Goal: Navigation & Orientation: Find specific page/section

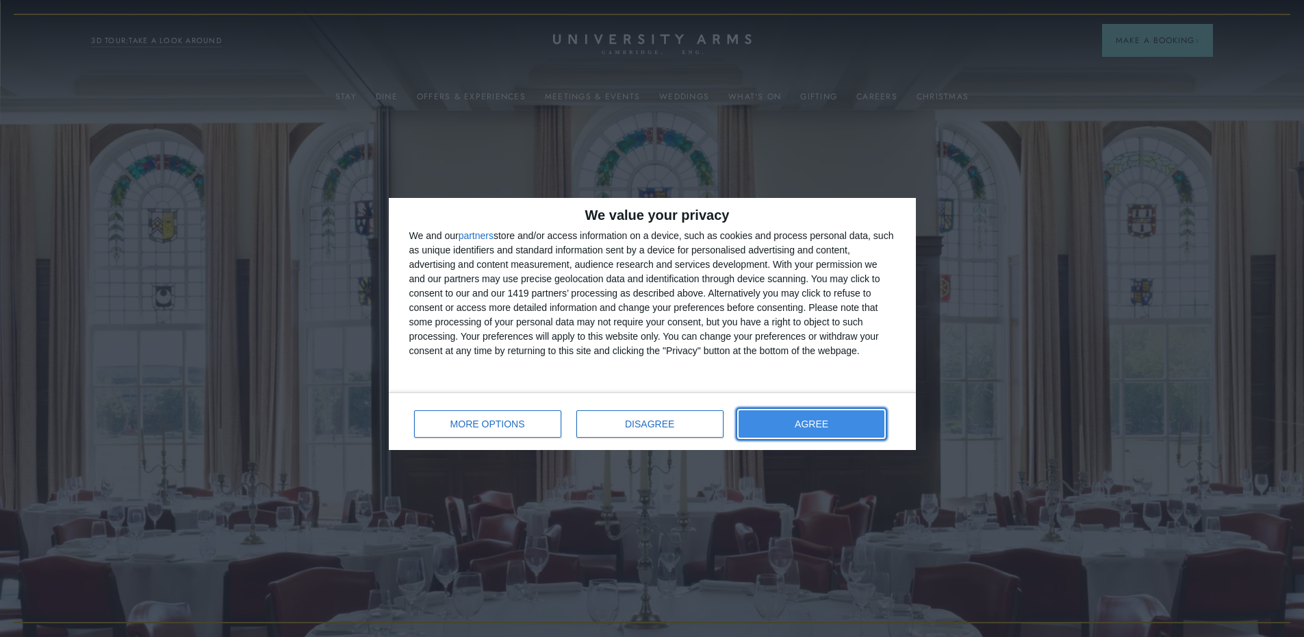
click at [800, 435] on button "AGREE" at bounding box center [812, 423] width 147 height 27
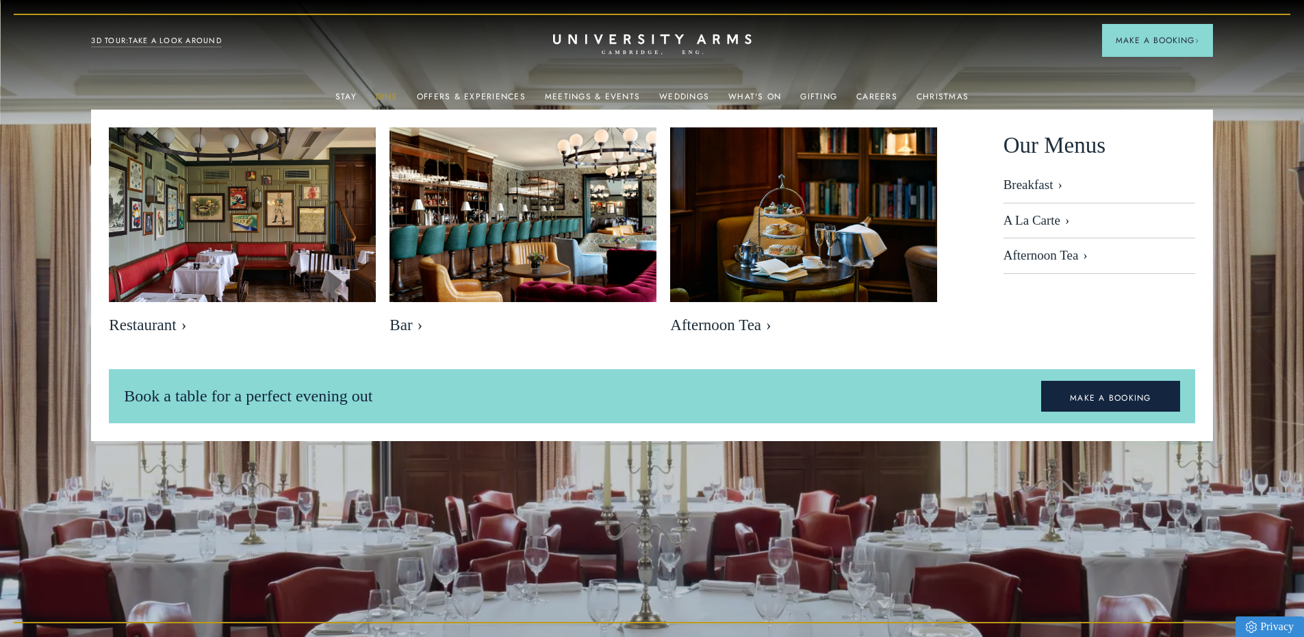
click at [391, 92] on link "Dine" at bounding box center [387, 101] width 22 height 18
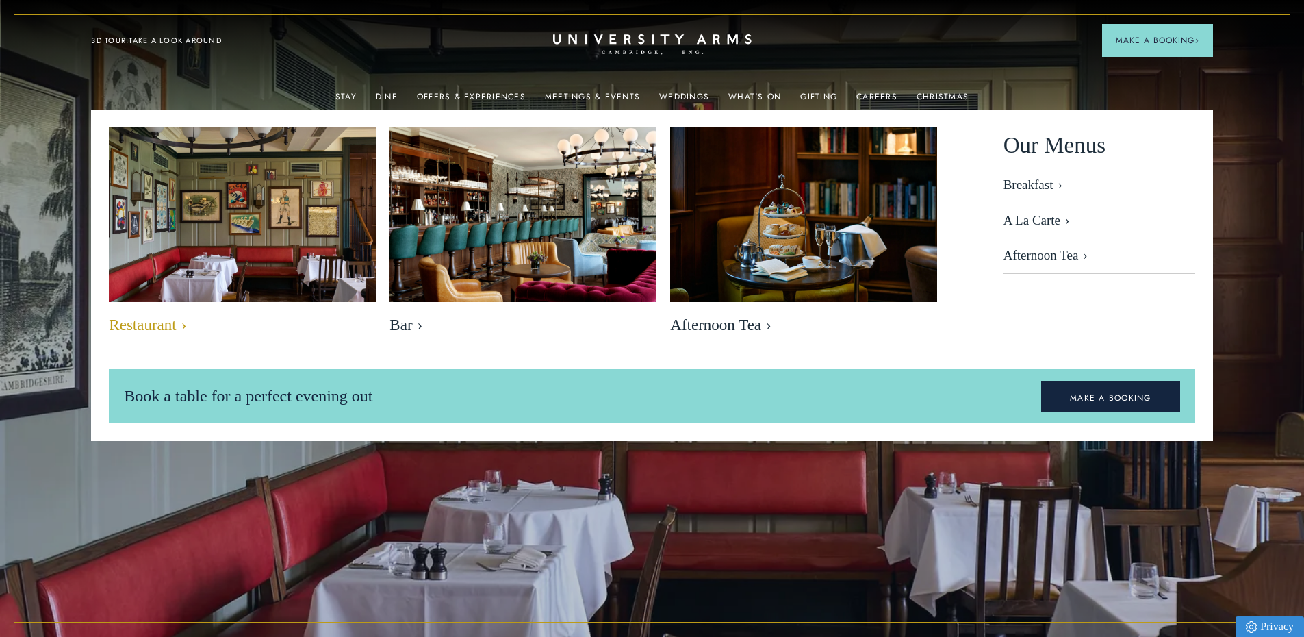
click at [169, 318] on span "Restaurant" at bounding box center [242, 325] width 267 height 19
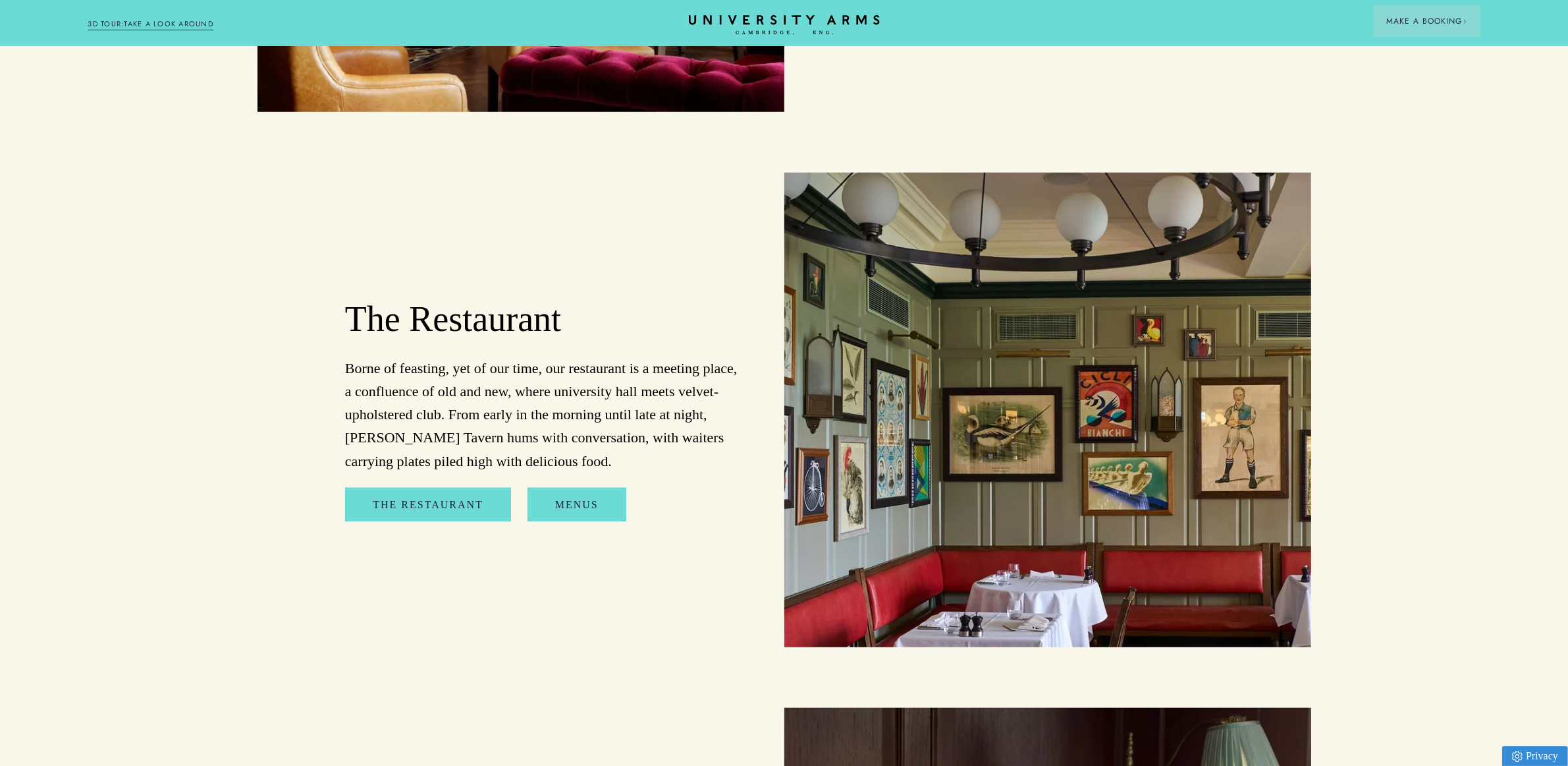
scroll to position [1467, 0]
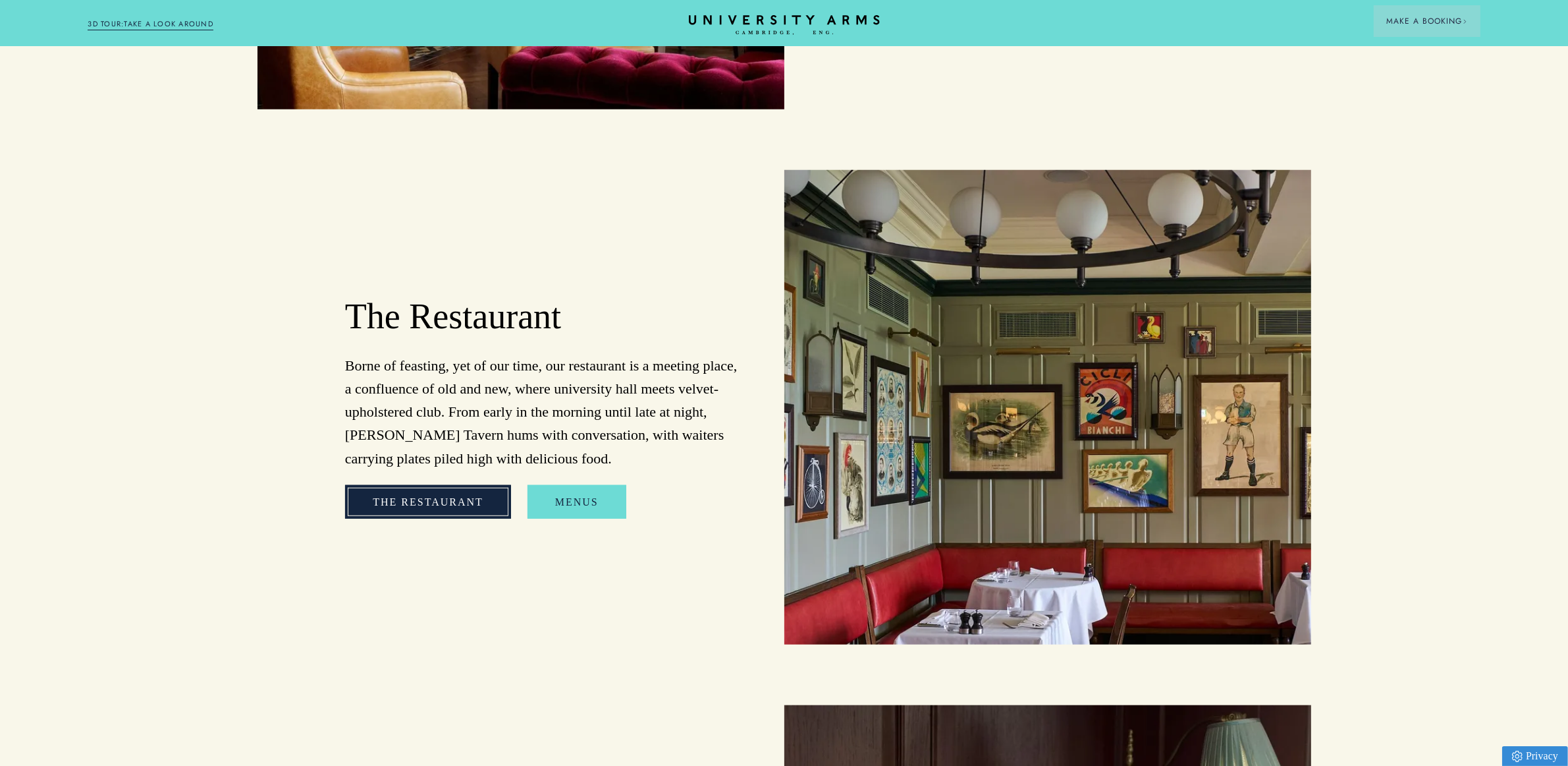
click at [440, 424] on link "The Restaurant" at bounding box center [428, 502] width 166 height 35
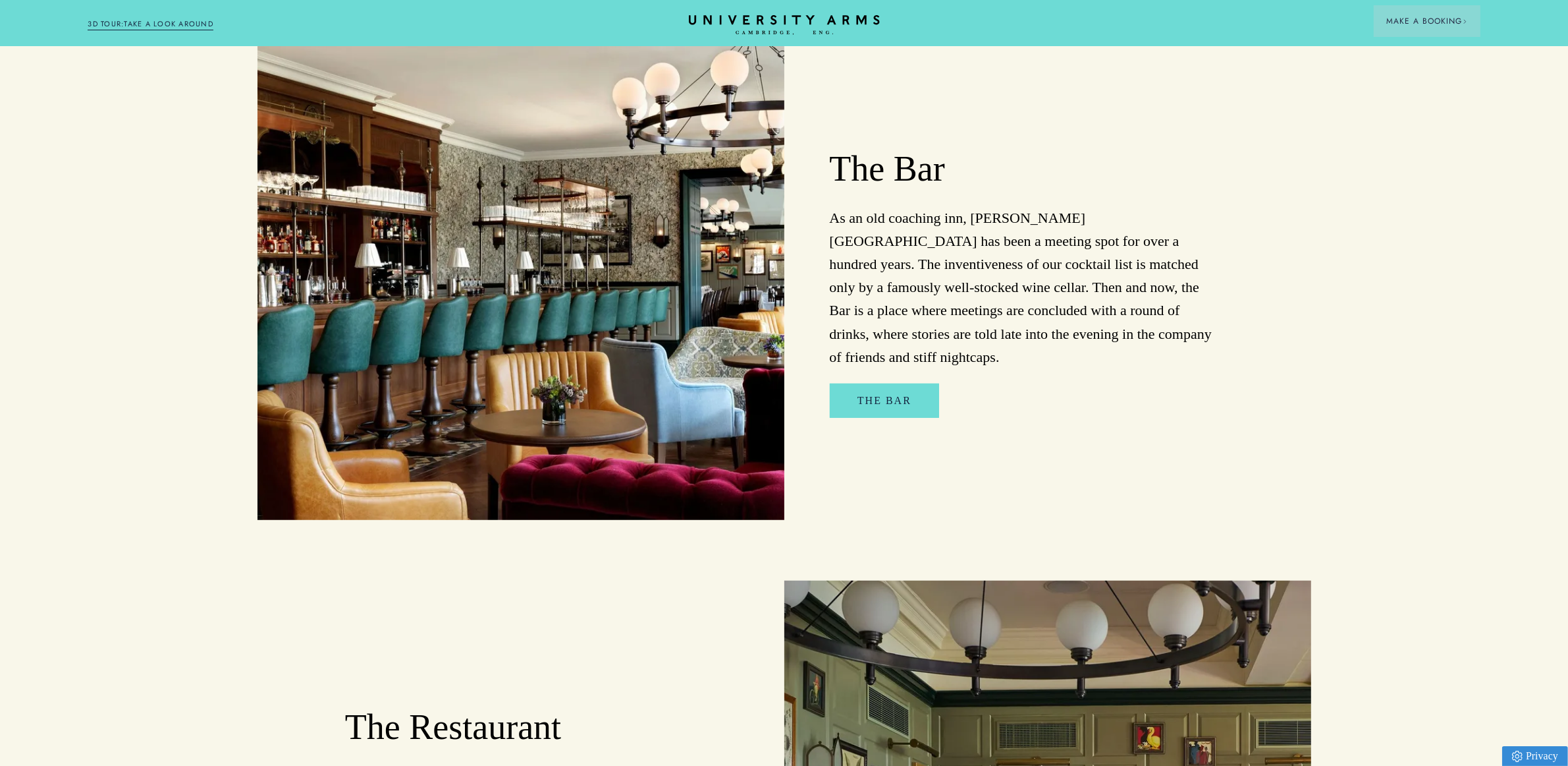
scroll to position [1055, 0]
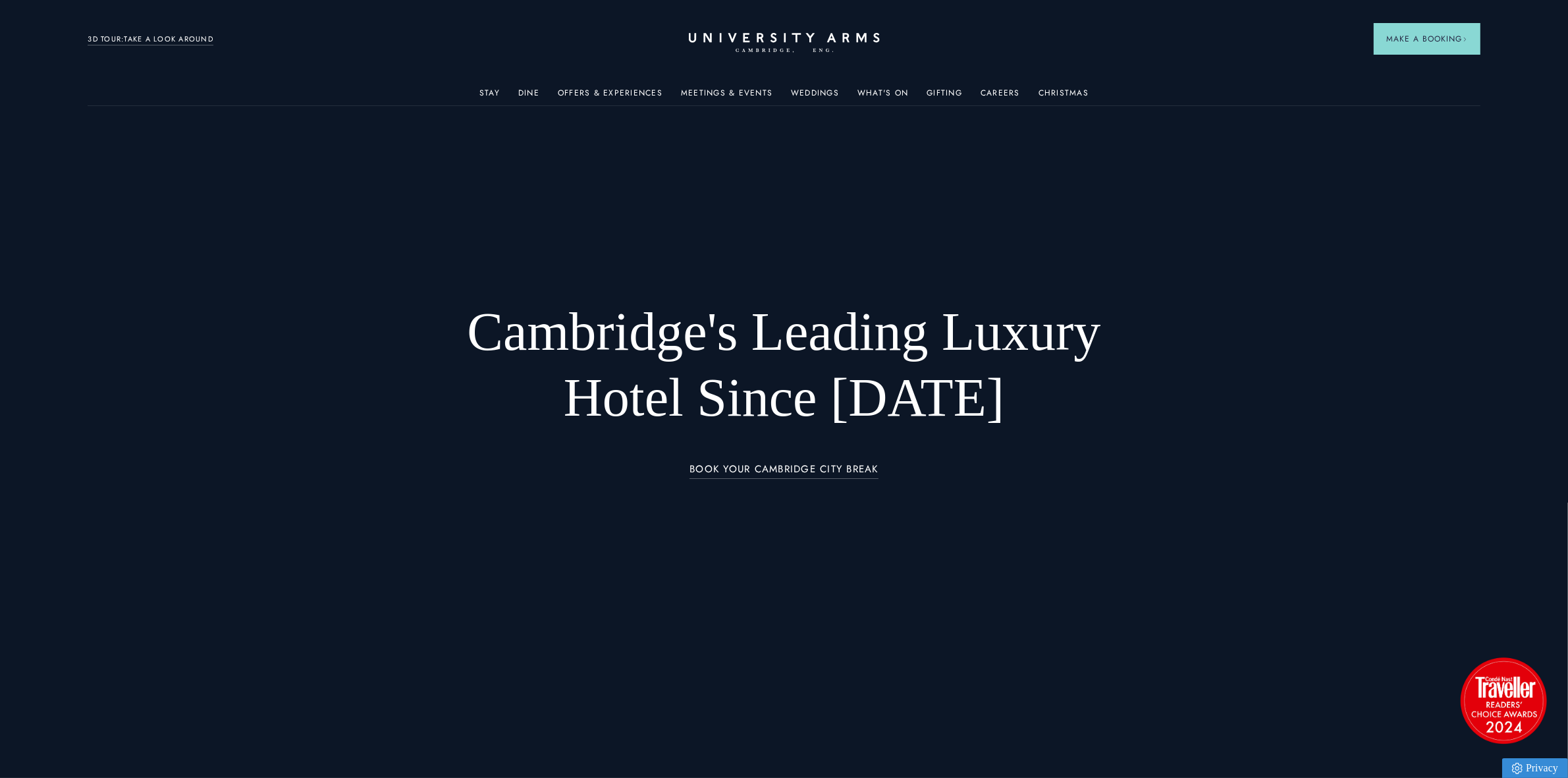
click at [787, 95] on ul "Stay Rooms Suites From £459/night Superior Rooms From £249/night Classic Rooms …" at bounding box center [784, 91] width 1393 height 26
click at [796, 95] on link "Weddings" at bounding box center [815, 97] width 48 height 17
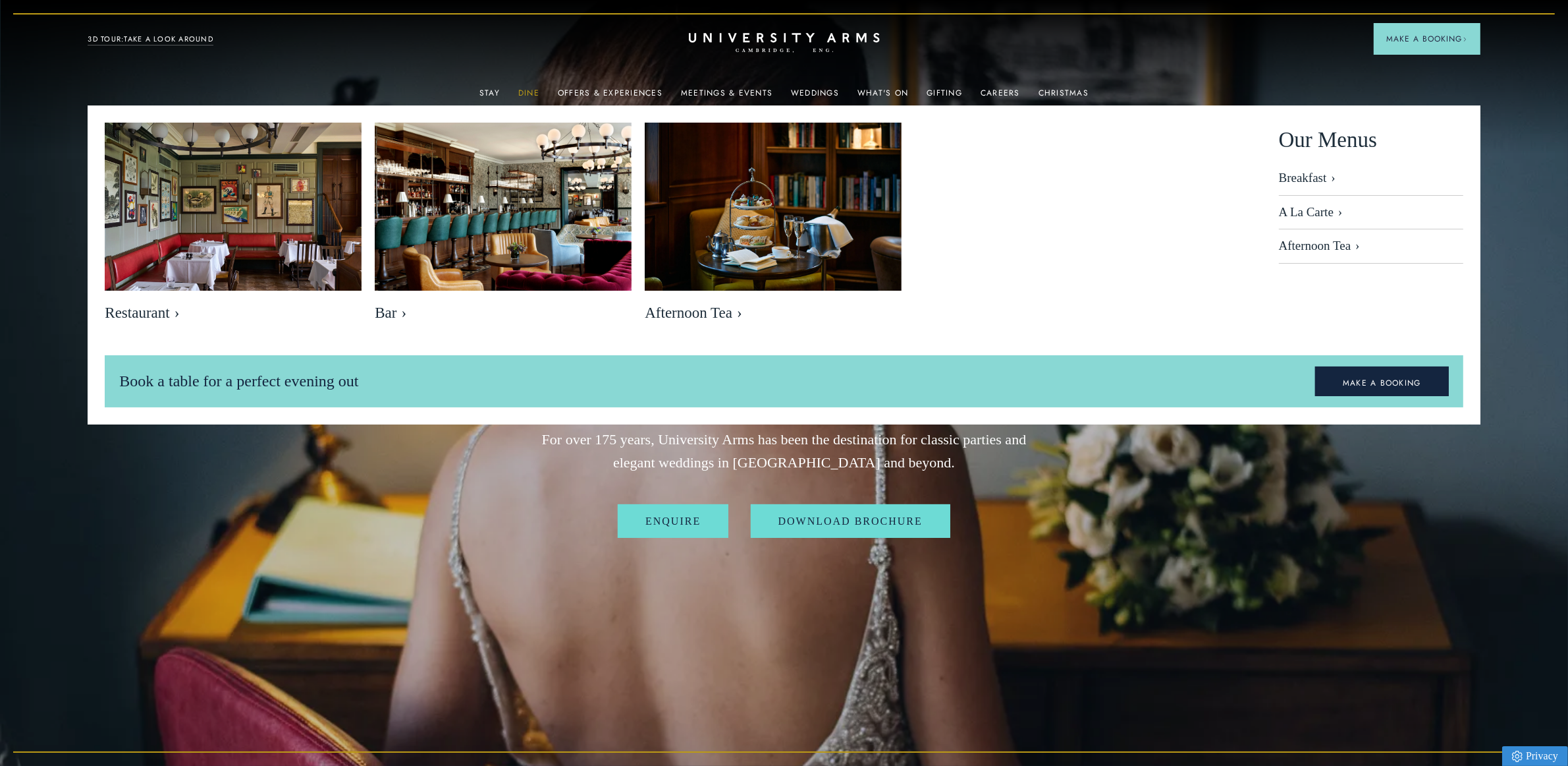
click at [532, 94] on link "Dine" at bounding box center [529, 97] width 21 height 17
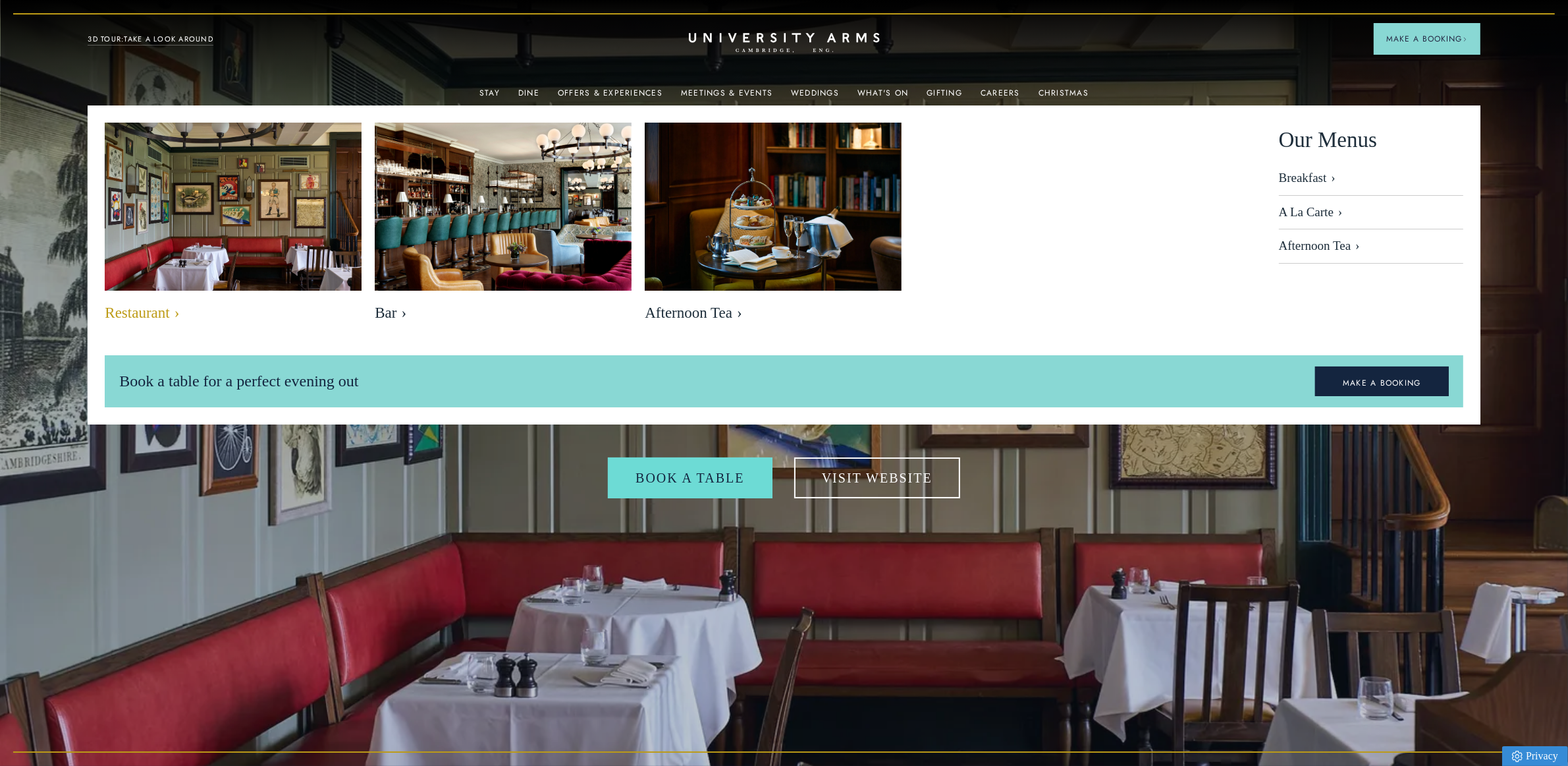
click at [142, 317] on span "Restaurant" at bounding box center [233, 313] width 257 height 18
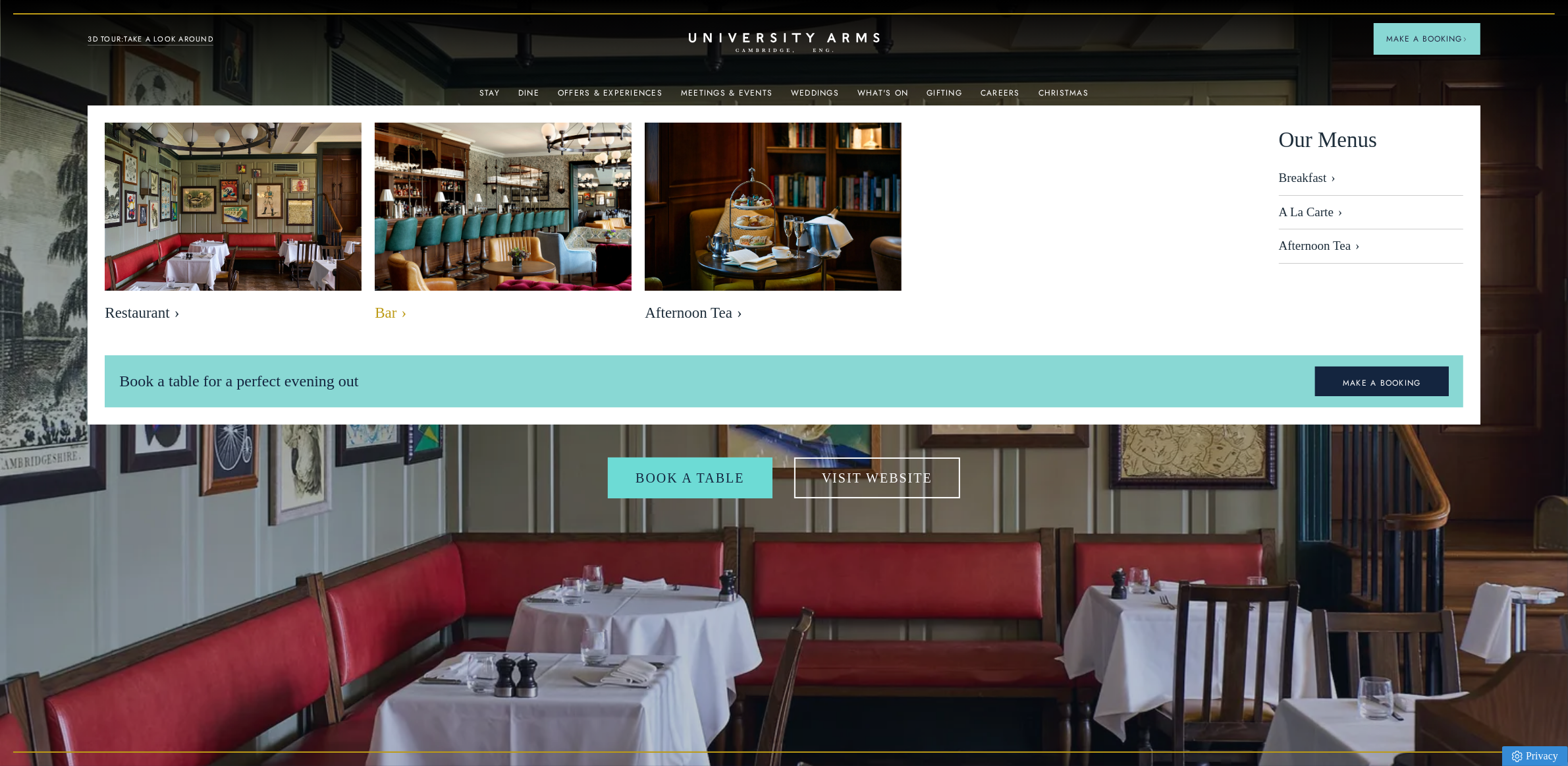
click at [395, 317] on span "Bar" at bounding box center [503, 313] width 257 height 18
